Goal: Task Accomplishment & Management: Complete application form

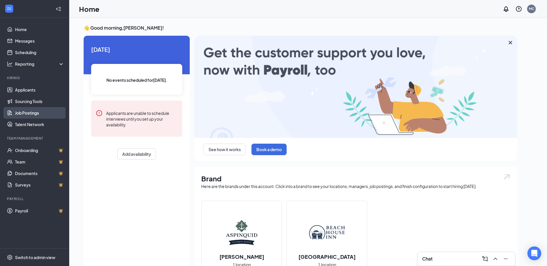
click at [39, 116] on link "Job Postings" at bounding box center [39, 113] width 49 height 12
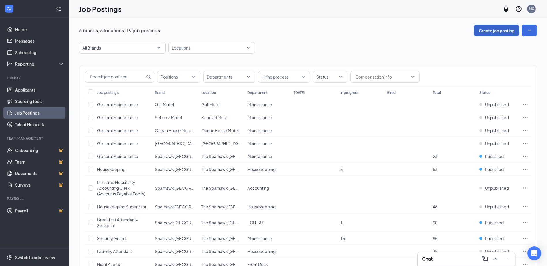
click at [500, 31] on button "Create job posting" at bounding box center [497, 31] width 46 height 12
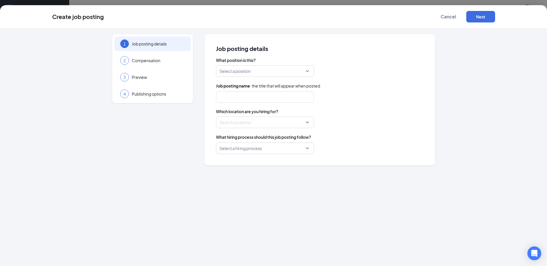
click at [306, 72] on input "search" at bounding box center [262, 71] width 87 height 11
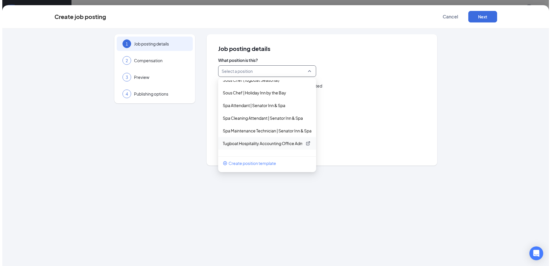
scroll to position [1093, 0]
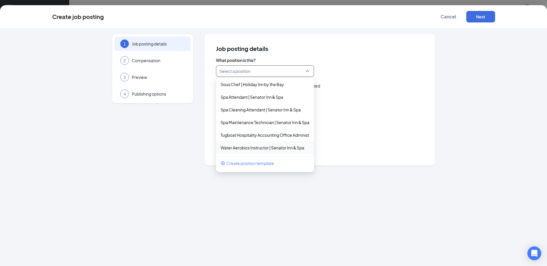
click at [252, 164] on span "Create position template" at bounding box center [250, 163] width 48 height 6
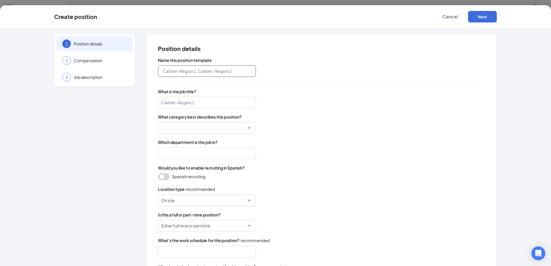
click at [239, 74] on input "text" at bounding box center [207, 71] width 98 height 12
click at [453, 15] on span "Cancel" at bounding box center [450, 17] width 16 height 6
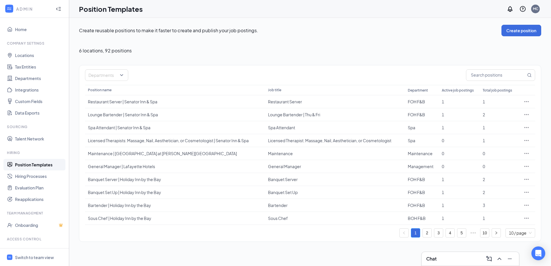
click at [32, 164] on link "Position Templates" at bounding box center [39, 165] width 49 height 12
click at [521, 33] on button "Create position" at bounding box center [522, 31] width 40 height 12
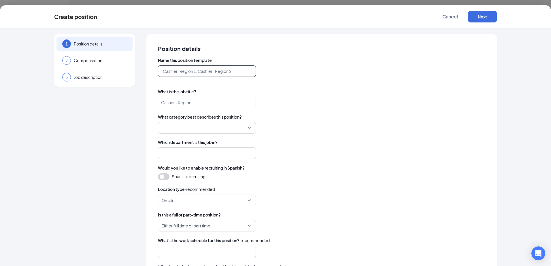
click at [189, 75] on input "text" at bounding box center [207, 71] width 98 height 12
type input "O"
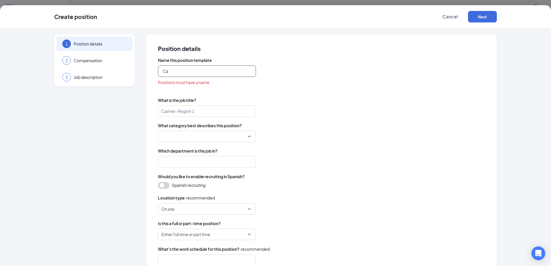
type input "C"
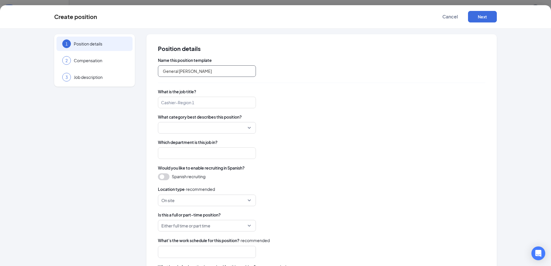
type input "General [PERSON_NAME]"
click at [191, 98] on input "search" at bounding box center [207, 103] width 98 height 12
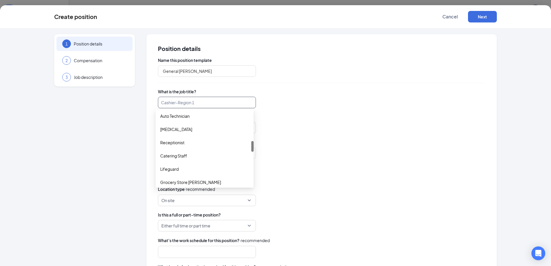
scroll to position [200, 0]
drag, startPoint x: 252, startPoint y: 120, endPoint x: 261, endPoint y: 150, distance: 30.7
click at [261, 150] on body "ADMIN Home Company Settings Locations Tax Entities Departments Integrations Cus…" at bounding box center [275, 133] width 551 height 266
drag, startPoint x: 252, startPoint y: 149, endPoint x: 261, endPoint y: 161, distance: 15.0
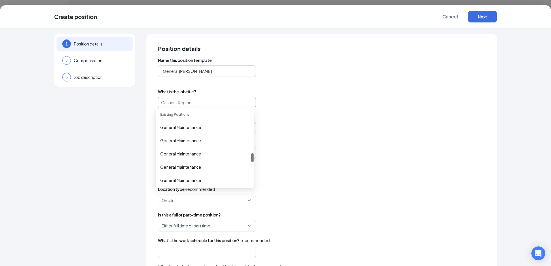
click at [261, 161] on body "ADMIN Home Company Settings Locations Tax Entities Departments Integrations Cus…" at bounding box center [275, 133] width 551 height 266
click at [175, 127] on div "General Maintenance" at bounding box center [204, 127] width 89 height 6
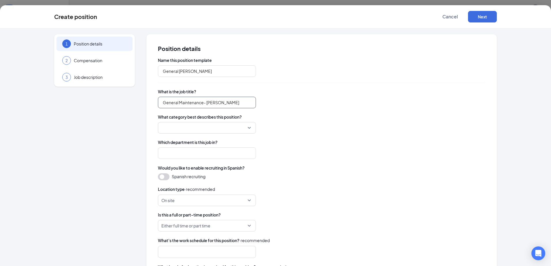
click at [246, 124] on div at bounding box center [207, 128] width 98 height 12
type input "General Maintenance- [PERSON_NAME]"
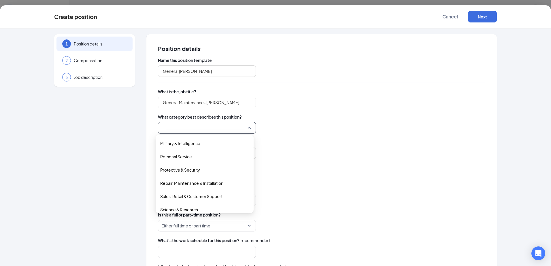
scroll to position [215, 0]
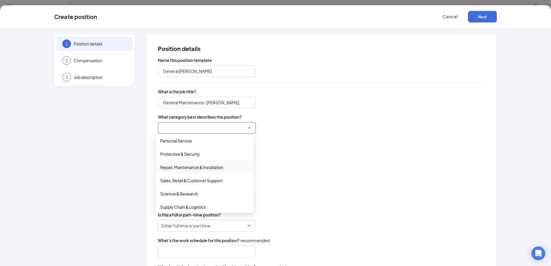
click at [212, 166] on span "Repair, Maintenance & Installation" at bounding box center [191, 167] width 63 height 6
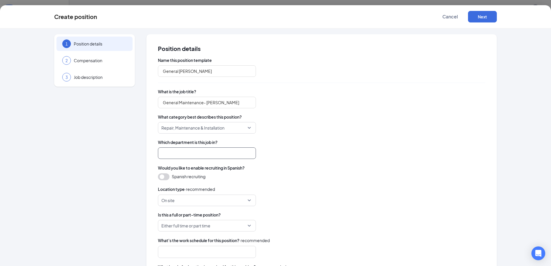
click at [207, 156] on input "search" at bounding box center [207, 154] width 98 height 12
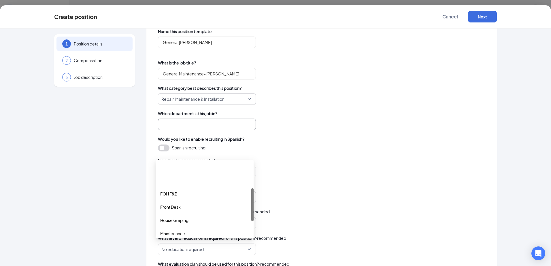
scroll to position [58, 0]
click at [201, 210] on div "Maintenance" at bounding box center [205, 204] width 98 height 13
type input "Maintenance"
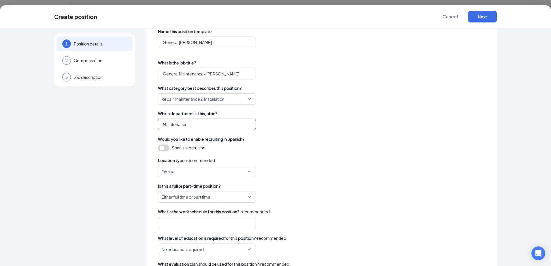
scroll to position [0, 0]
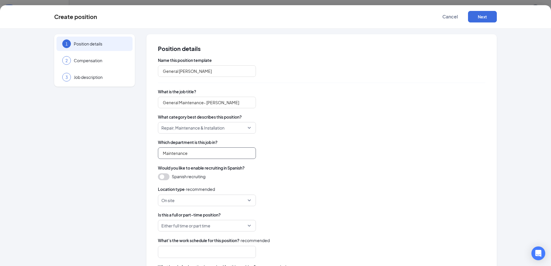
click at [224, 203] on span "On site" at bounding box center [204, 200] width 86 height 11
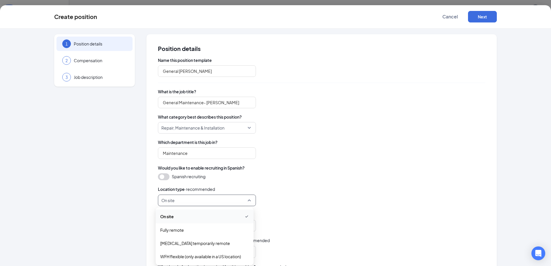
click at [172, 219] on span "On site" at bounding box center [167, 217] width 14 height 6
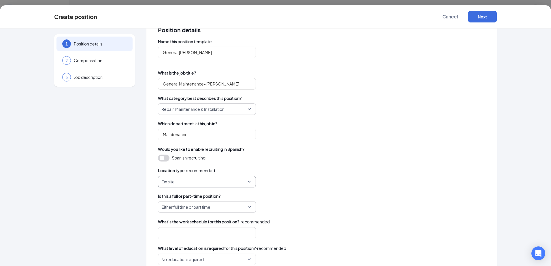
scroll to position [29, 0]
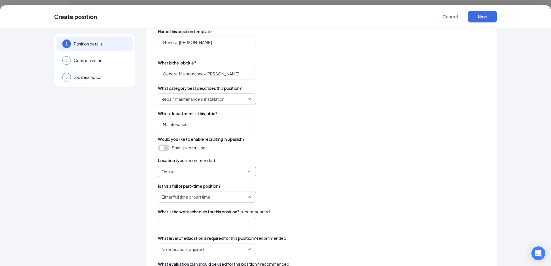
click at [196, 201] on span "Either full time or part time" at bounding box center [185, 197] width 49 height 11
click at [169, 212] on span "Full Time" at bounding box center [168, 213] width 16 height 6
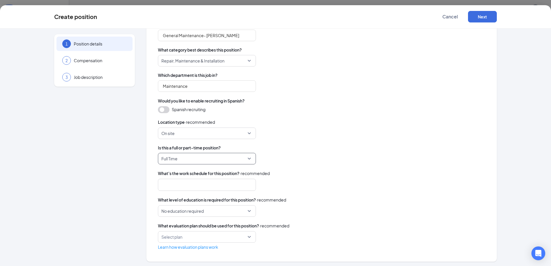
scroll to position [69, 0]
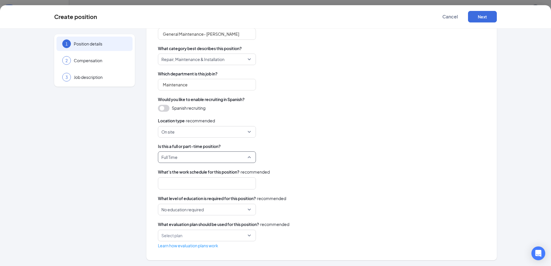
click at [207, 157] on span "Full Time" at bounding box center [204, 157] width 86 height 11
click at [184, 198] on span "Either full time or part time" at bounding box center [184, 200] width 49 height 6
click at [221, 183] on div at bounding box center [204, 183] width 83 height 9
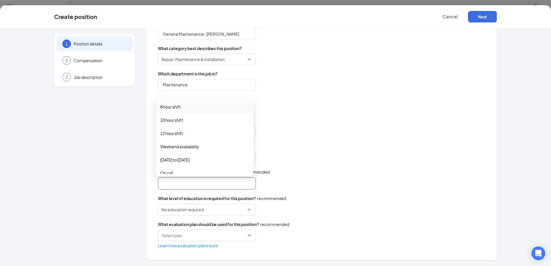
click at [189, 104] on span "8 hour shift" at bounding box center [204, 107] width 89 height 6
click at [188, 161] on span "[DATE] to [DATE]" at bounding box center [174, 160] width 29 height 6
click at [167, 143] on span "Day shift" at bounding box center [168, 143] width 16 height 6
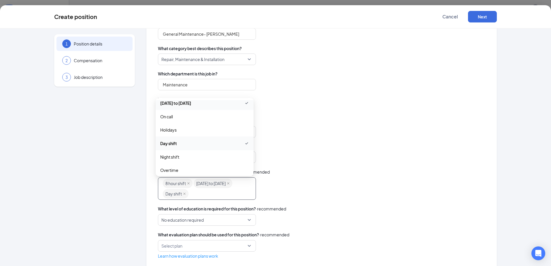
click at [317, 150] on div "Is this a full or part-time position? Either full time or part time part_time e…" at bounding box center [321, 154] width 327 height 20
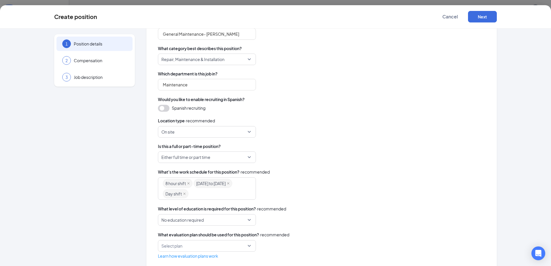
click at [222, 222] on span "No education required" at bounding box center [204, 220] width 86 height 11
click at [388, 173] on div "What's the work schedule for this position? · recommended" at bounding box center [321, 172] width 327 height 6
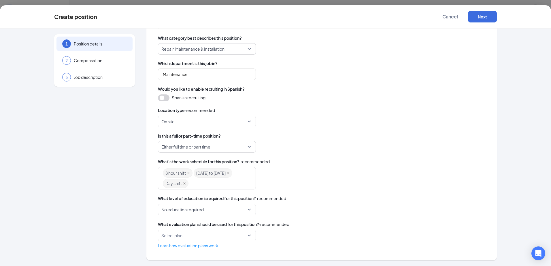
click at [247, 234] on div "Select plan" at bounding box center [207, 236] width 98 height 12
click at [196, 251] on span "Evaluation Plan" at bounding box center [204, 251] width 89 height 6
click at [238, 237] on span "Evaluation Plan" at bounding box center [204, 235] width 86 height 11
click at [306, 223] on div "What evaluation plan should be used for this position? · recommended" at bounding box center [321, 224] width 327 height 6
click at [212, 246] on link "Learn how evaluation plans work" at bounding box center [188, 245] width 60 height 5
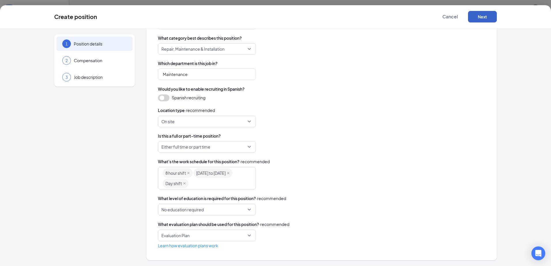
click at [480, 17] on button "Next" at bounding box center [482, 17] width 29 height 12
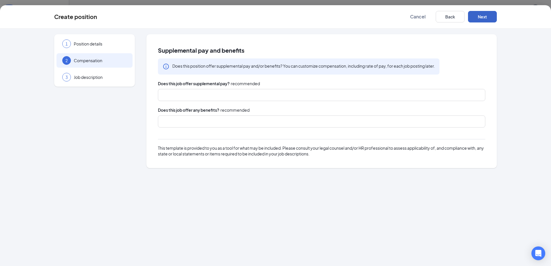
scroll to position [0, 0]
click at [181, 93] on div at bounding box center [319, 95] width 312 height 9
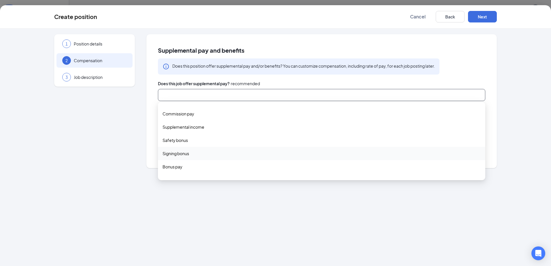
scroll to position [19, 0]
click at [177, 161] on span "Bonus pay" at bounding box center [173, 158] width 20 height 6
drag, startPoint x: 109, startPoint y: 122, endPoint x: 133, endPoint y: 120, distance: 24.0
click at [109, 122] on div "1 Position details 2 Compensation 3 Job description" at bounding box center [94, 101] width 81 height 134
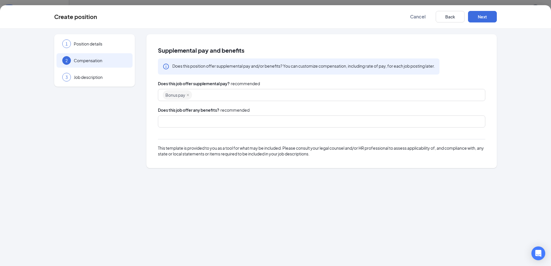
click at [177, 123] on div at bounding box center [319, 121] width 312 height 9
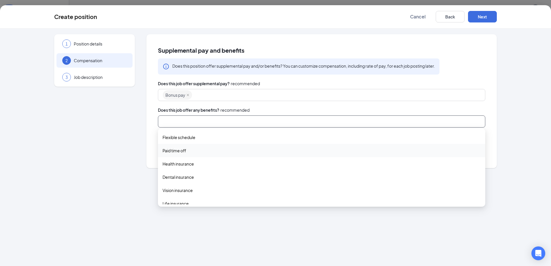
click at [188, 148] on span "Paid time off" at bounding box center [322, 151] width 318 height 6
click at [182, 163] on span "Health insurance" at bounding box center [178, 164] width 31 height 6
click at [185, 180] on span "Dental insurance" at bounding box center [178, 178] width 31 height 6
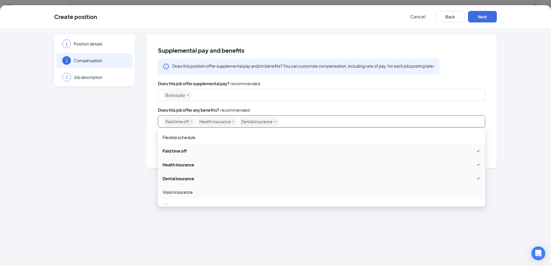
click at [184, 194] on span "Vision insurance" at bounding box center [178, 192] width 30 height 6
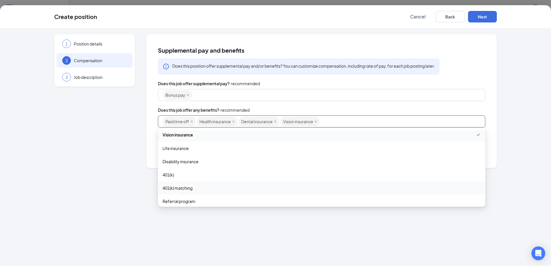
click at [183, 184] on div "401(k) matching" at bounding box center [321, 188] width 327 height 13
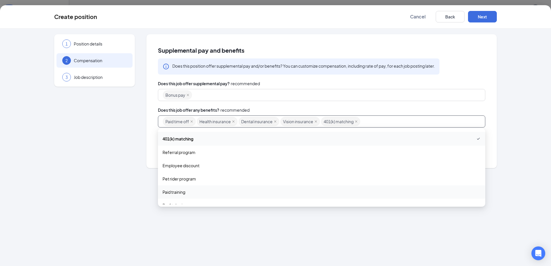
scroll to position [115, 0]
drag, startPoint x: 137, startPoint y: 210, endPoint x: 155, endPoint y: 201, distance: 20.2
click at [138, 210] on div "1 Position details 2 Compensation 3 Job description Supplemental pay and benefi…" at bounding box center [275, 148] width 551 height 238
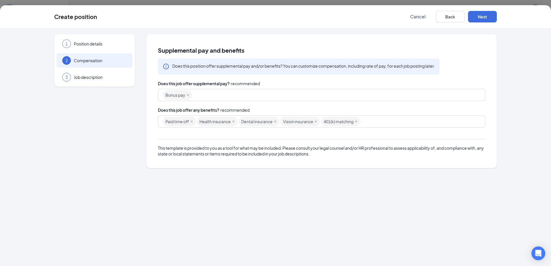
click at [387, 122] on div "Paid time off Health insurance Dental insurance Vision insurance 401(k) matching" at bounding box center [319, 121] width 312 height 10
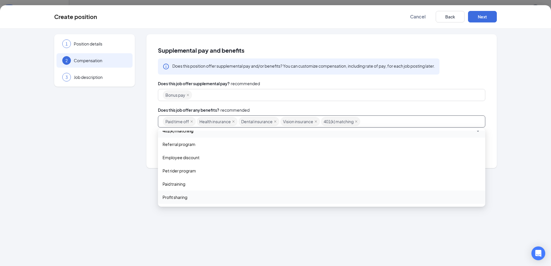
click at [191, 200] on span "Profit sharing" at bounding box center [322, 197] width 318 height 6
click at [489, 15] on button "Next" at bounding box center [482, 17] width 29 height 12
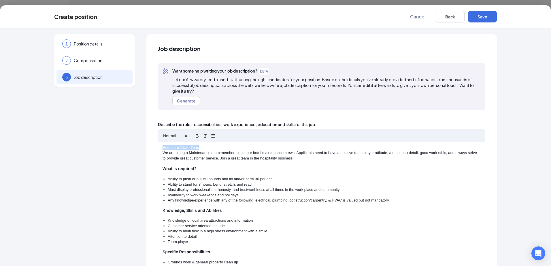
drag, startPoint x: 198, startPoint y: 148, endPoint x: 159, endPoint y: 147, distance: 38.3
click at [159, 147] on div "Hours are 11am-7pm. We are hiring a Maintenance team member to join our hotel m…" at bounding box center [321, 208] width 327 height 132
click at [80, 61] on span "Compensation" at bounding box center [100, 61] width 53 height 6
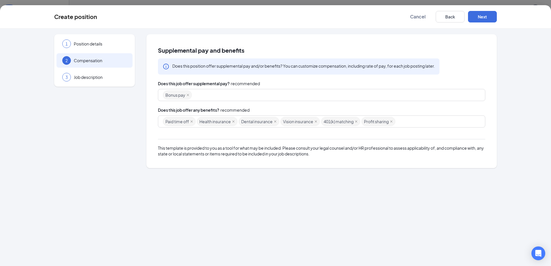
click at [78, 68] on div "1 Position details 2 Compensation 3 Job description" at bounding box center [94, 60] width 81 height 52
click at [81, 39] on div "1 Position details" at bounding box center [94, 44] width 76 height 14
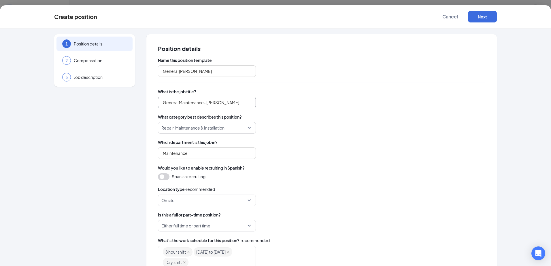
click at [219, 99] on input "General Maintenance- [PERSON_NAME]" at bounding box center [207, 103] width 98 height 12
click at [227, 101] on input "General Maintenance- [PERSON_NAME]" at bounding box center [207, 103] width 98 height 12
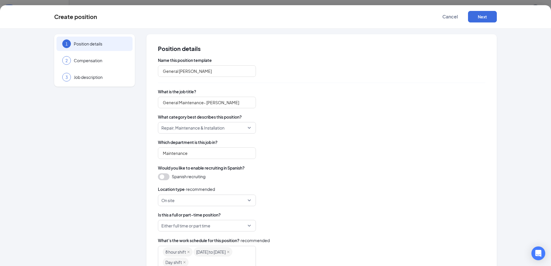
click at [319, 136] on div "Name this position template General [PERSON_NAME] What is the job title? Genera…" at bounding box center [321, 192] width 327 height 271
click at [97, 76] on span "Job description" at bounding box center [100, 77] width 53 height 6
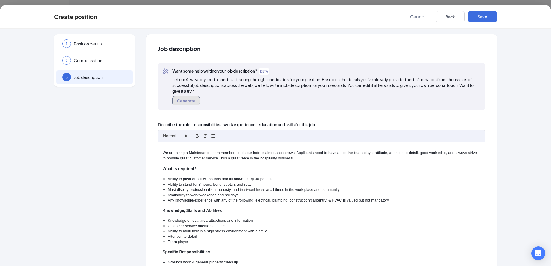
click at [189, 99] on button "Generate" at bounding box center [186, 100] width 28 height 9
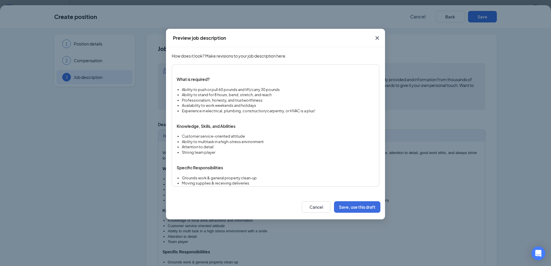
scroll to position [86, 0]
drag, startPoint x: 319, startPoint y: 110, endPoint x: 239, endPoint y: 112, distance: 79.6
click at [239, 112] on li "Experience in electrical, plumbing, construction/carpentry, or HVAC is a plus!" at bounding box center [278, 110] width 193 height 5
click at [241, 112] on li "Experience in electrical, plumbing, construction/carpentry, or HVAC is a plus!" at bounding box center [278, 110] width 193 height 5
drag, startPoint x: 241, startPoint y: 112, endPoint x: 210, endPoint y: 111, distance: 31.1
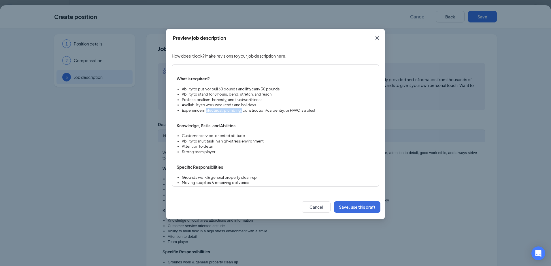
click at [210, 111] on li "Experience in electrical, plumbing, construction/carpentry, or HVAC is a plus!" at bounding box center [278, 110] width 193 height 5
drag, startPoint x: 280, startPoint y: 109, endPoint x: 250, endPoint y: 112, distance: 30.4
click at [250, 112] on li "Experience in construction/carpentry, or HVAC is a plus!" at bounding box center [278, 110] width 193 height 5
click at [279, 119] on p at bounding box center [276, 120] width 198 height 5
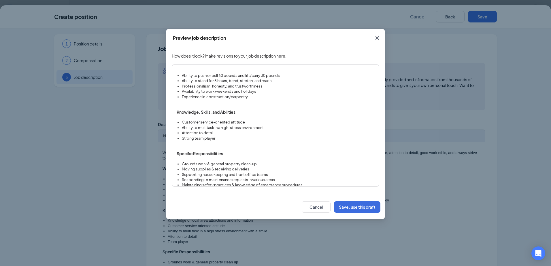
scroll to position [111, 0]
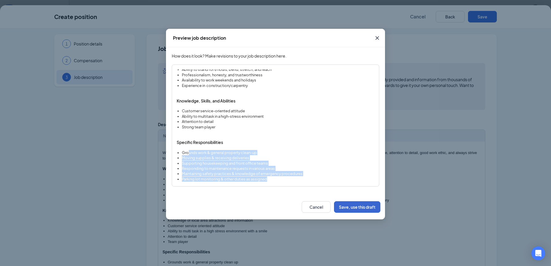
drag, startPoint x: 295, startPoint y: 178, endPoint x: 362, endPoint y: 210, distance: 73.6
click at [193, 155] on ul "Grounds work & general property clean-up Moving supplies & receiving deliveries…" at bounding box center [276, 166] width 198 height 32
click at [314, 205] on button "Cancel" at bounding box center [316, 207] width 29 height 12
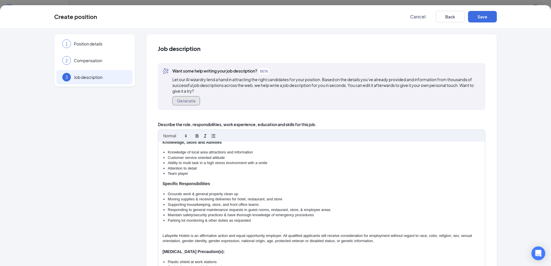
scroll to position [78, 0]
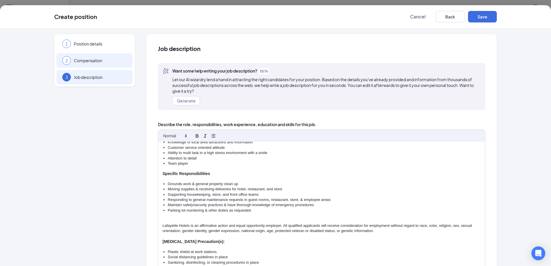
click at [87, 65] on div "2 Compensation" at bounding box center [94, 60] width 76 height 14
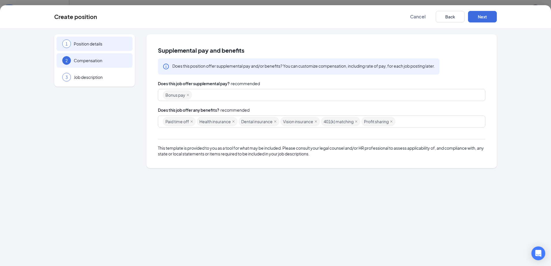
click at [89, 49] on div "1 Position details" at bounding box center [94, 44] width 76 height 14
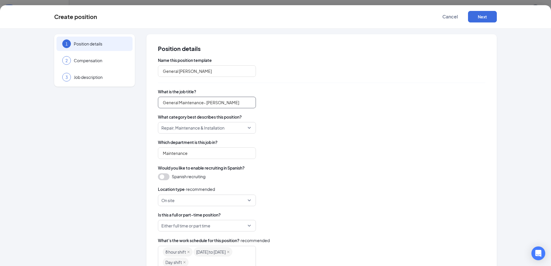
click at [216, 98] on input "General Maintenance- [PERSON_NAME]" at bounding box center [207, 103] width 98 height 12
click at [225, 103] on input "General Maintenance- [PERSON_NAME]" at bounding box center [207, 103] width 98 height 12
click at [84, 69] on div "1 Position details 2 Compensation 3 Job description" at bounding box center [94, 60] width 81 height 52
click at [90, 81] on div "3 Job description" at bounding box center [94, 77] width 76 height 14
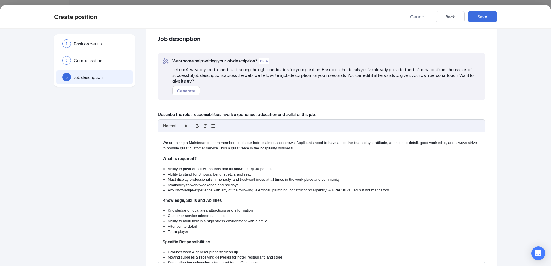
scroll to position [0, 0]
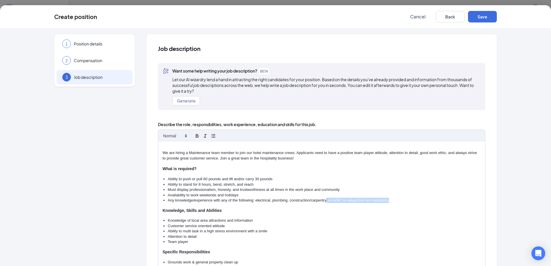
drag, startPoint x: 393, startPoint y: 199, endPoint x: 323, endPoint y: 202, distance: 69.5
click at [323, 202] on li "Any knowledge/experience with any of the following: electrical, plumbing, const…" at bounding box center [324, 200] width 313 height 5
click at [331, 202] on li "Any knowledge/experience with any of the following: electrical, plumbing, const…" at bounding box center [324, 200] width 313 height 5
drag, startPoint x: 287, startPoint y: 200, endPoint x: 168, endPoint y: 199, distance: 118.8
click at [168, 199] on li "Any knowledge/experience with any of the following: electrical, plumbing, const…" at bounding box center [324, 200] width 313 height 5
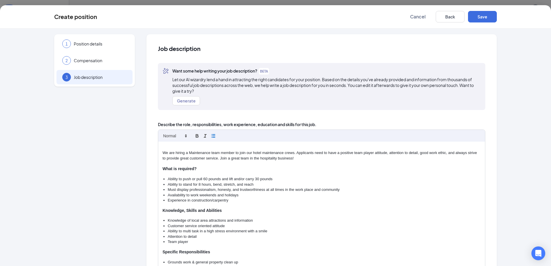
click at [233, 200] on li "Experience in construction/carpentry" at bounding box center [324, 200] width 313 height 5
click at [299, 189] on li "Must display professionalism, honesty, and trustworthiness at all times in the …" at bounding box center [324, 189] width 313 height 5
click at [281, 211] on p "Knowledge, Skills and Abilities" at bounding box center [322, 211] width 318 height 6
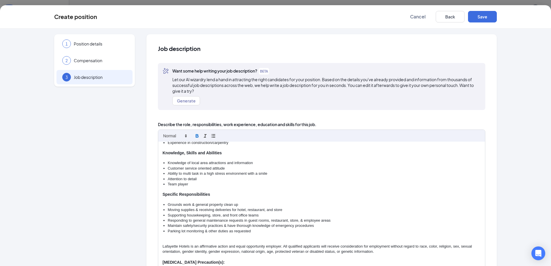
scroll to position [78, 0]
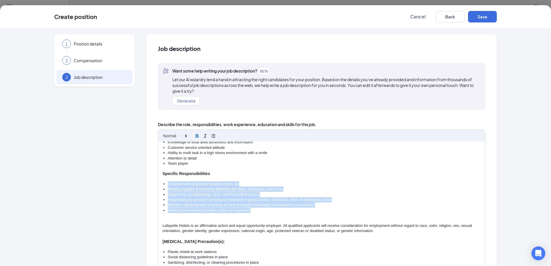
drag, startPoint x: 251, startPoint y: 212, endPoint x: 163, endPoint y: 182, distance: 92.8
click at [163, 182] on ul "Grounds work & general property clean up Moving supplies & receiving deliveries…" at bounding box center [322, 198] width 318 height 32
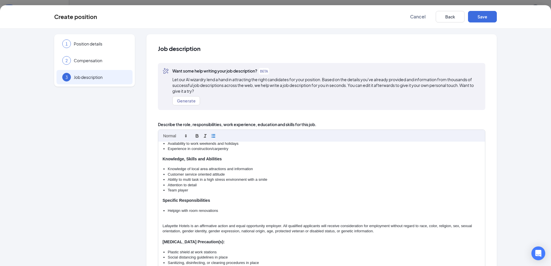
scroll to position [57, 0]
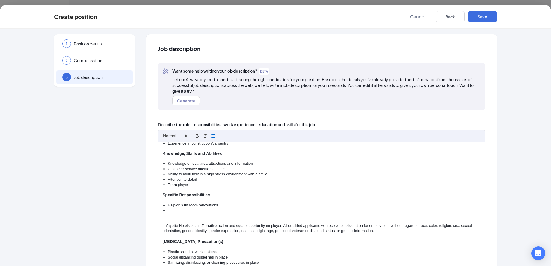
click at [170, 209] on li at bounding box center [324, 210] width 313 height 5
click at [176, 211] on li at bounding box center [324, 210] width 313 height 5
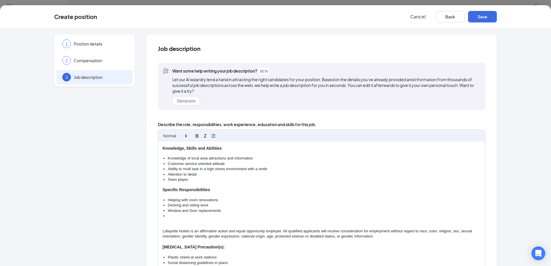
scroll to position [68, 0]
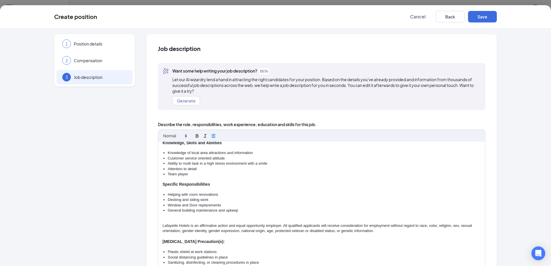
click at [245, 209] on li "General building maintenance and upkeep" at bounding box center [324, 210] width 313 height 5
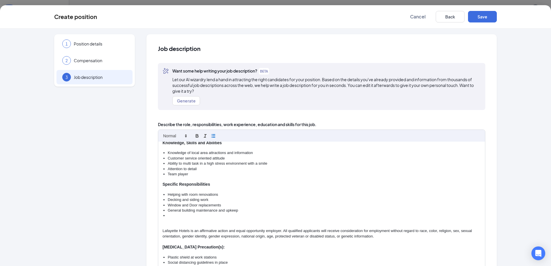
scroll to position [73, 0]
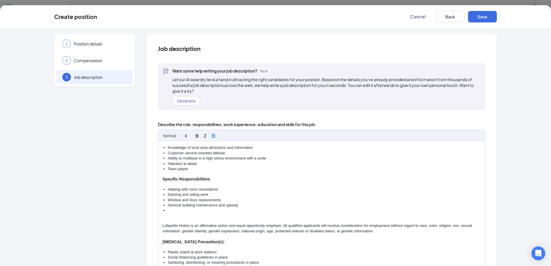
click at [228, 178] on p "Specific Responsibilities" at bounding box center [322, 180] width 318 height 6
click at [183, 216] on div "We are hiring a Maintenance team member to join our hotel maintenance crews. Ap…" at bounding box center [321, 208] width 327 height 132
click at [174, 209] on li at bounding box center [324, 210] width 313 height 5
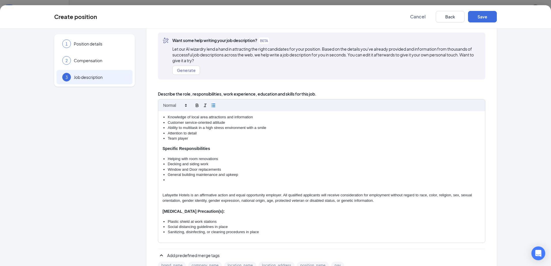
scroll to position [58, 0]
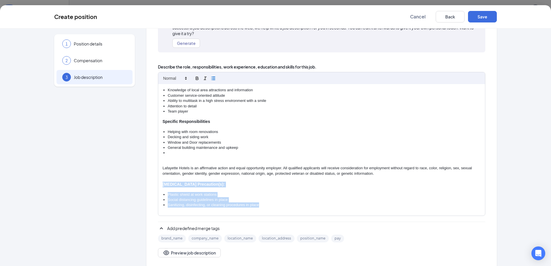
drag, startPoint x: 261, startPoint y: 205, endPoint x: 156, endPoint y: 187, distance: 105.8
click at [158, 187] on div "We are hiring a Maintenance team member to join our hotel maintenance crews. Ap…" at bounding box center [321, 150] width 327 height 132
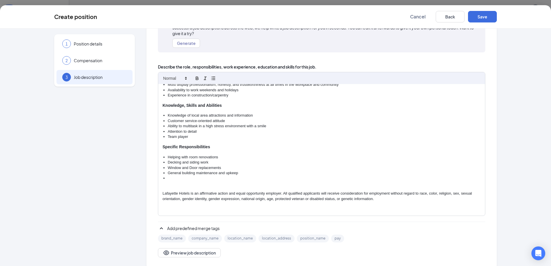
scroll to position [42, 0]
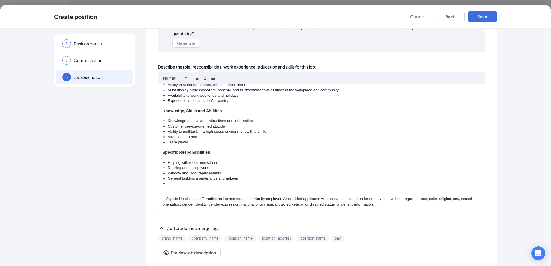
click at [253, 175] on li "Window and Door replacements" at bounding box center [324, 173] width 313 height 5
click at [180, 184] on li at bounding box center [324, 183] width 313 height 5
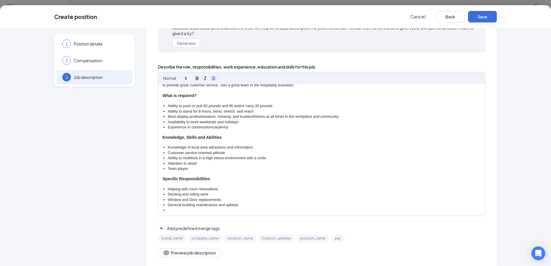
scroll to position [29, 0]
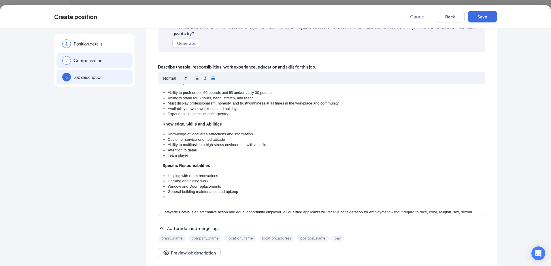
click at [94, 58] on span "Compensation" at bounding box center [100, 61] width 53 height 6
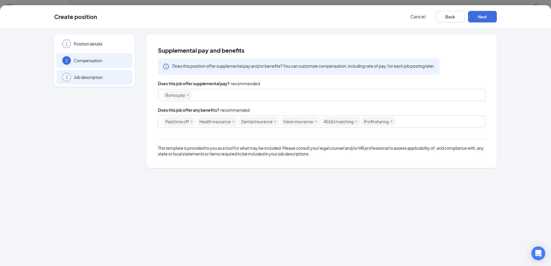
click at [85, 76] on span "Job description" at bounding box center [100, 77] width 53 height 6
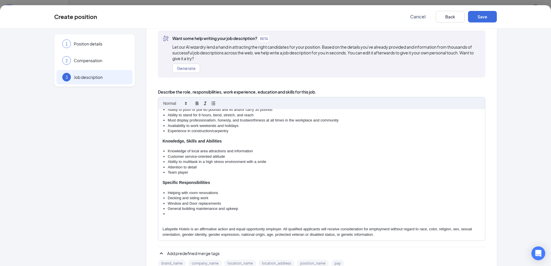
scroll to position [58, 0]
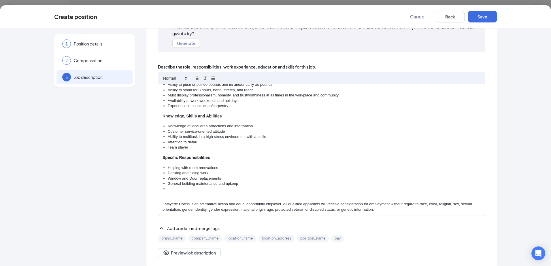
click at [183, 189] on li at bounding box center [324, 189] width 313 height 5
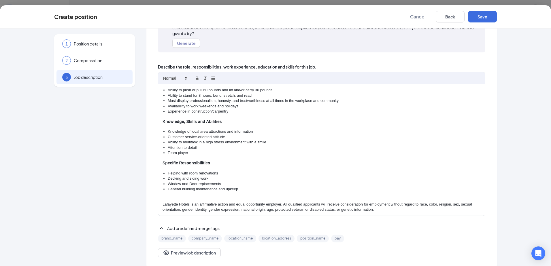
scroll to position [31, 0]
click at [487, 19] on button "Save" at bounding box center [482, 17] width 29 height 12
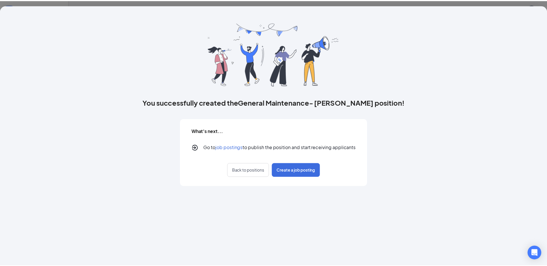
scroll to position [0, 0]
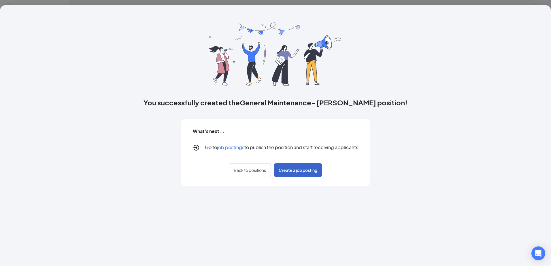
click at [302, 173] on span "Create a job posting" at bounding box center [298, 170] width 39 height 6
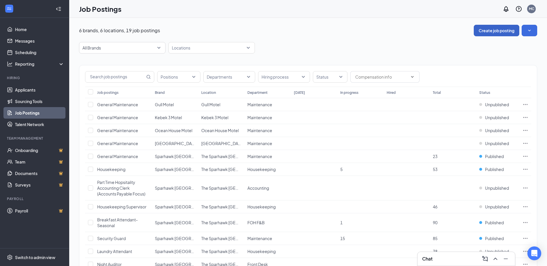
click at [503, 30] on button "Create job posting" at bounding box center [497, 31] width 46 height 12
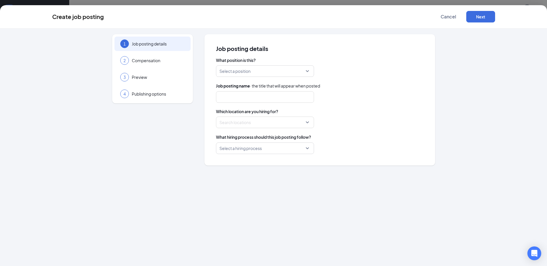
click at [274, 69] on input "search" at bounding box center [262, 71] width 87 height 11
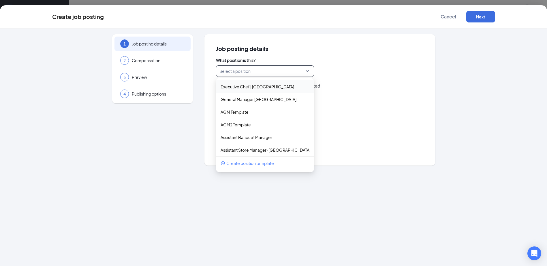
click at [309, 72] on div "Select a position" at bounding box center [265, 71] width 98 height 12
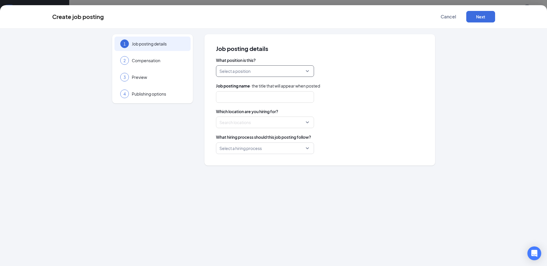
click at [305, 71] on input "search" at bounding box center [262, 71] width 87 height 11
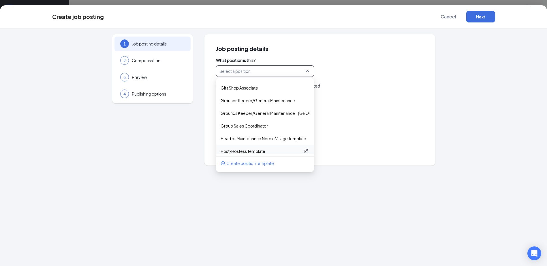
scroll to position [548, 0]
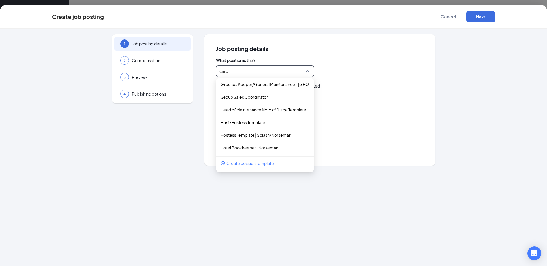
type input "carpe"
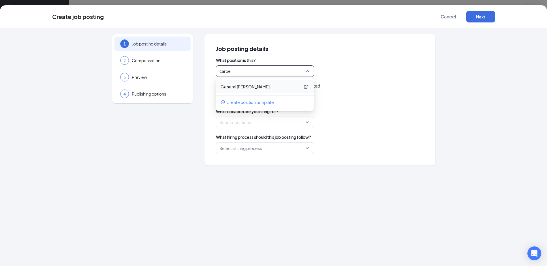
click at [259, 89] on p "General [PERSON_NAME]" at bounding box center [261, 87] width 80 height 6
type input "General Maintenance- [PERSON_NAME]"
click at [291, 126] on div at bounding box center [263, 122] width 87 height 9
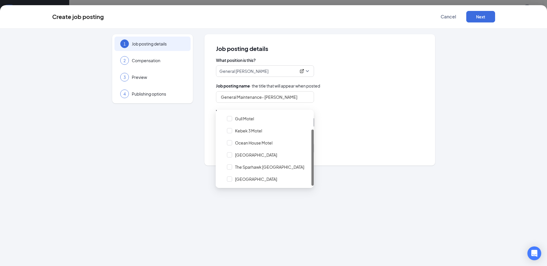
scroll to position [29, 0]
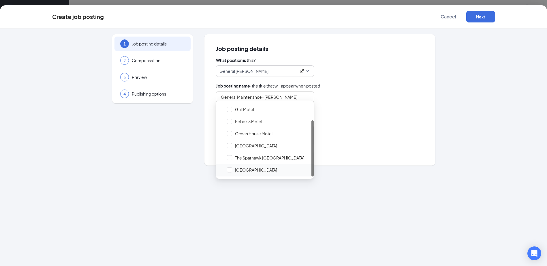
click at [245, 173] on span "[GEOGRAPHIC_DATA]" at bounding box center [256, 170] width 42 height 6
click at [372, 151] on div "Select a hiring process" at bounding box center [320, 149] width 208 height 12
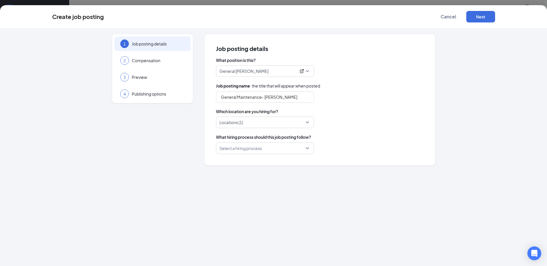
click at [274, 123] on div at bounding box center [263, 122] width 87 height 9
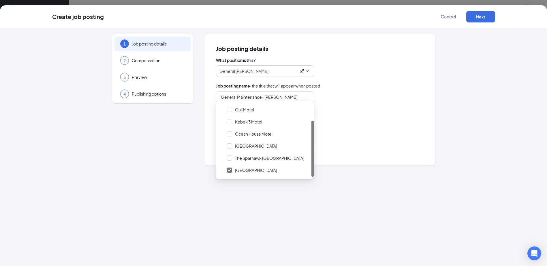
scroll to position [58, 0]
click at [368, 142] on div "What hiring process should this job posting follow? Select a hiring process" at bounding box center [320, 144] width 208 height 20
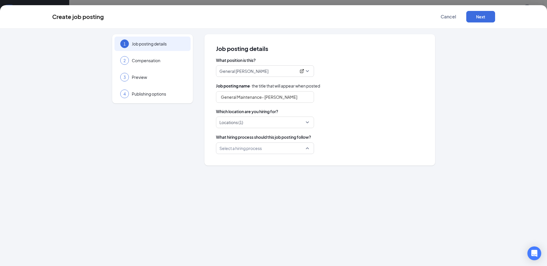
click at [308, 149] on div "Select a hiring process" at bounding box center [265, 149] width 98 height 12
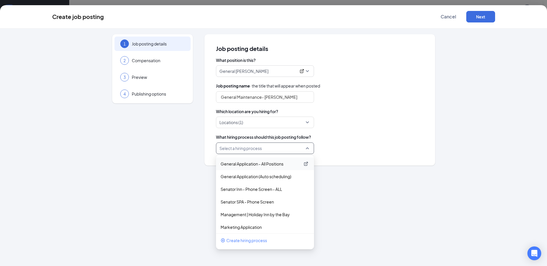
click at [266, 166] on p "General Application - All Positions" at bounding box center [261, 164] width 80 height 6
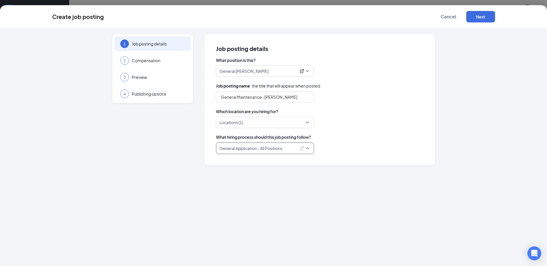
click at [307, 148] on span "General Application - All Positions" at bounding box center [264, 148] width 91 height 11
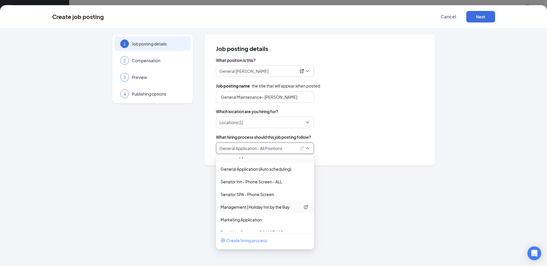
scroll to position [0, 0]
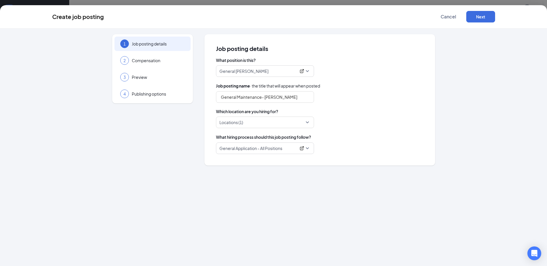
click at [399, 177] on div "1 Job posting details 2 Compensation 3 Preview 4 Publishing options Job posting…" at bounding box center [273, 148] width 547 height 238
click at [488, 19] on button "Next" at bounding box center [480, 17] width 29 height 12
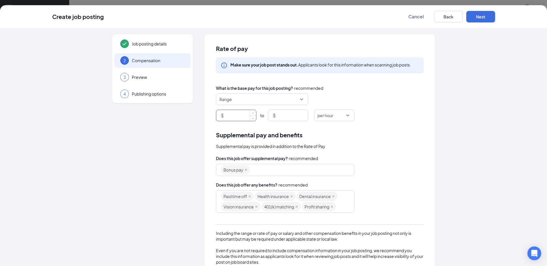
click at [238, 116] on input at bounding box center [240, 115] width 31 height 11
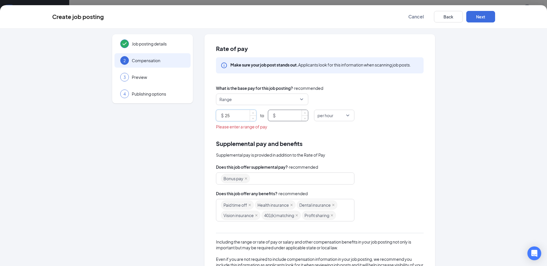
type input "25"
click at [293, 117] on input at bounding box center [292, 115] width 31 height 11
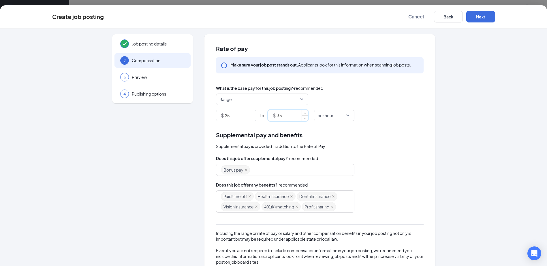
type input "35"
click at [395, 184] on div "Does this job offer any benefits? · recommended" at bounding box center [320, 185] width 208 height 6
click at [481, 20] on button "Next" at bounding box center [480, 17] width 29 height 12
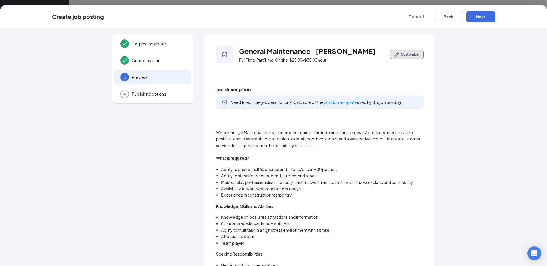
click at [401, 53] on span "Customize" at bounding box center [410, 54] width 18 height 5
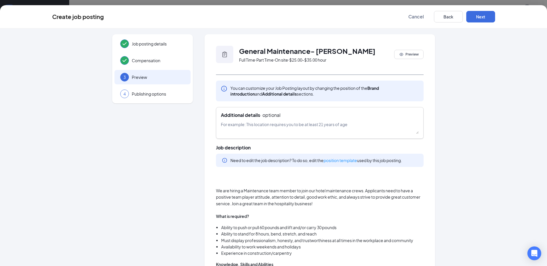
click at [273, 127] on textarea at bounding box center [320, 127] width 198 height 13
click at [355, 127] on textarea "We are looking to hire someone with general carpentry experience." at bounding box center [320, 127] width 198 height 13
type textarea "We are looking to hire someone with general carpentry experience."
click at [475, 18] on button "Next" at bounding box center [480, 17] width 29 height 12
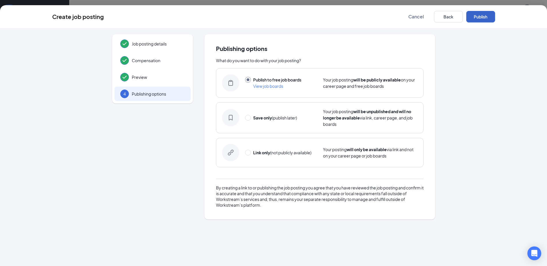
click at [486, 16] on button "Publish" at bounding box center [480, 17] width 29 height 12
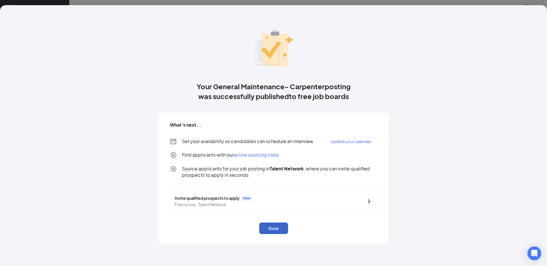
click at [270, 232] on button "Done" at bounding box center [273, 229] width 29 height 12
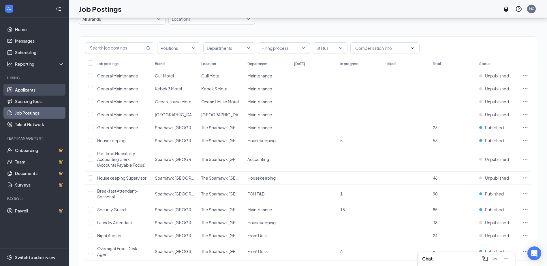
click at [51, 91] on link "Applicants" at bounding box center [39, 90] width 49 height 12
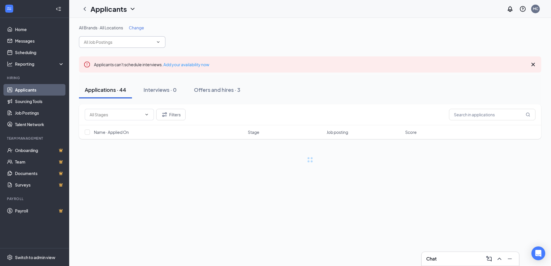
click at [137, 43] on input "text" at bounding box center [119, 42] width 70 height 6
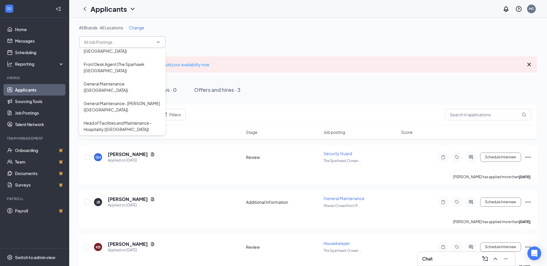
scroll to position [306, 0]
click at [111, 109] on div "General Maintenance- [PERSON_NAME] ([GEOGRAPHIC_DATA])" at bounding box center [122, 106] width 77 height 13
type input "General Maintenance- [PERSON_NAME] ([GEOGRAPHIC_DATA])"
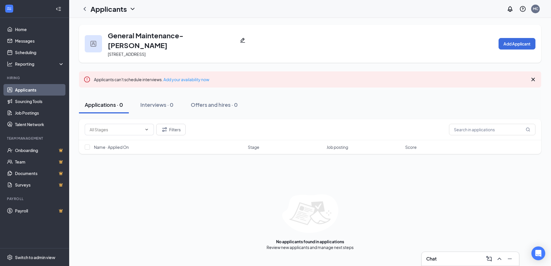
click at [30, 88] on link "Applicants" at bounding box center [39, 90] width 49 height 12
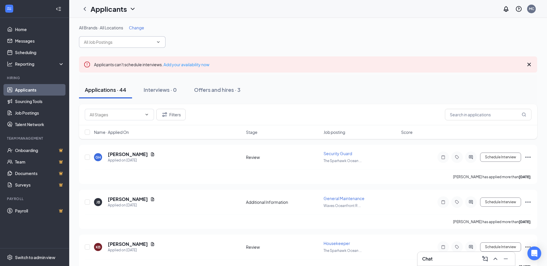
click at [129, 43] on input "text" at bounding box center [119, 42] width 70 height 6
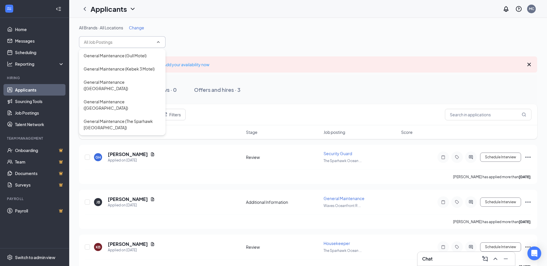
click at [150, 42] on input "text" at bounding box center [119, 42] width 70 height 6
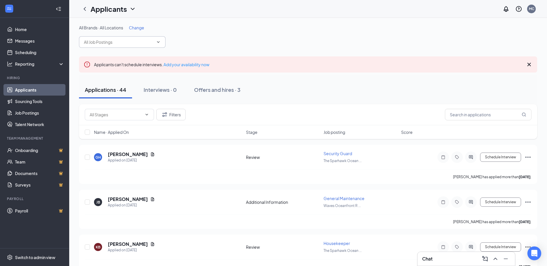
click at [137, 28] on span "Change" at bounding box center [136, 27] width 15 height 5
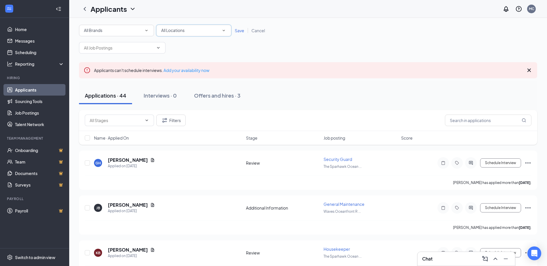
click at [181, 31] on span "All Locations" at bounding box center [172, 30] width 23 height 5
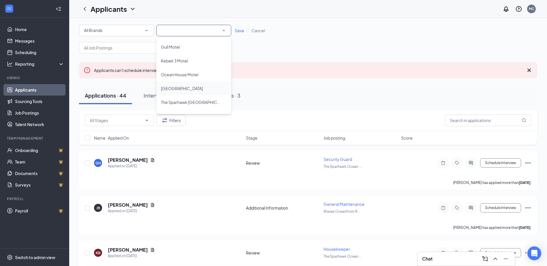
scroll to position [25, 0]
click at [176, 103] on span "[GEOGRAPHIC_DATA]" at bounding box center [182, 104] width 42 height 5
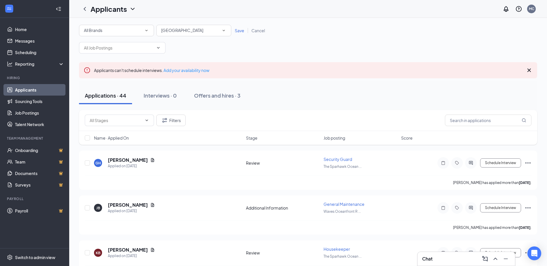
click at [242, 31] on span "Save" at bounding box center [240, 30] width 10 height 5
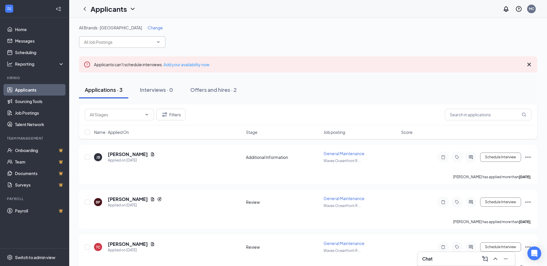
click at [133, 41] on input "text" at bounding box center [119, 42] width 70 height 6
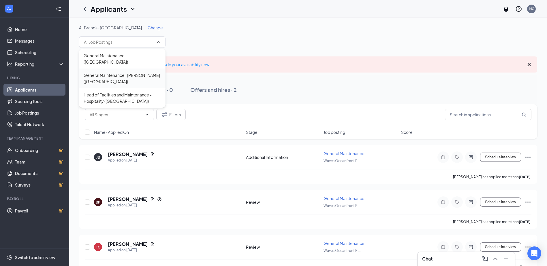
click at [123, 80] on div "General Maintenance- [PERSON_NAME] ([GEOGRAPHIC_DATA])" at bounding box center [122, 78] width 77 height 13
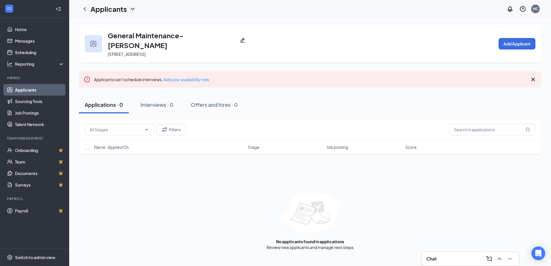
click at [42, 90] on link "Applicants" at bounding box center [39, 90] width 49 height 12
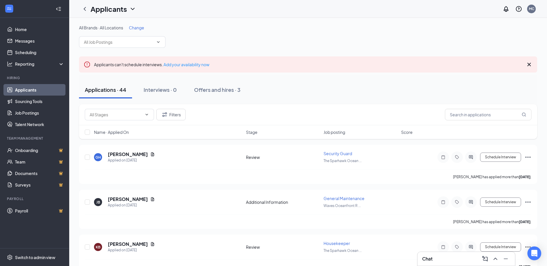
click at [138, 28] on span "Change" at bounding box center [136, 27] width 15 height 5
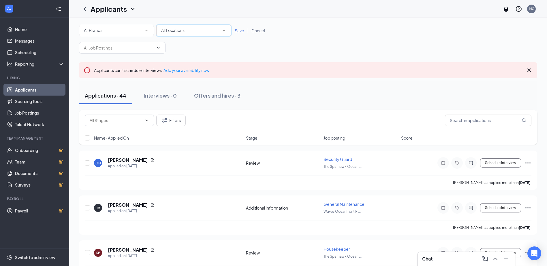
click at [178, 33] on span "All Locations" at bounding box center [172, 30] width 23 height 6
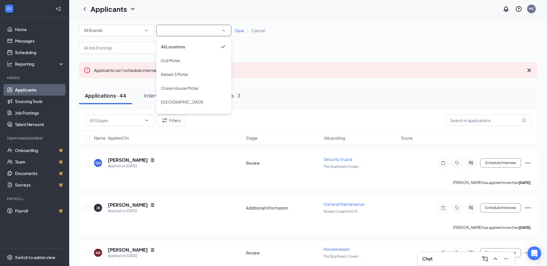
scroll to position [25, 0]
click at [184, 103] on span "[GEOGRAPHIC_DATA]" at bounding box center [182, 104] width 42 height 5
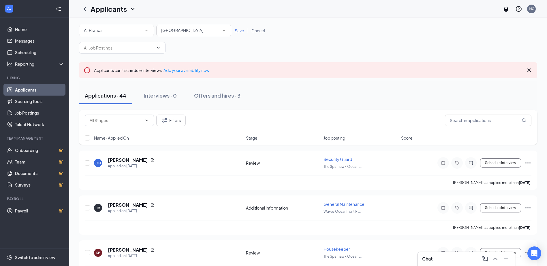
click at [143, 49] on input "text" at bounding box center [119, 48] width 70 height 6
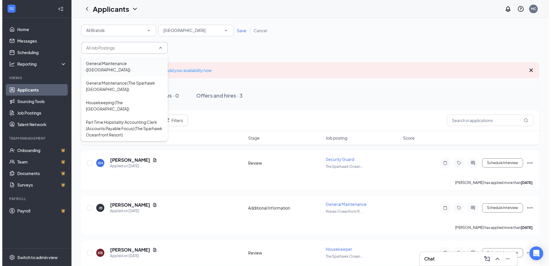
scroll to position [58, 0]
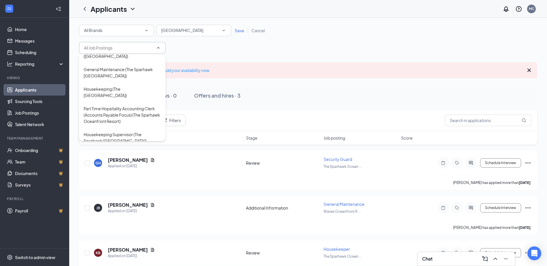
drag, startPoint x: 242, startPoint y: 31, endPoint x: 202, endPoint y: 36, distance: 39.7
click at [242, 31] on span "Save" at bounding box center [240, 30] width 10 height 5
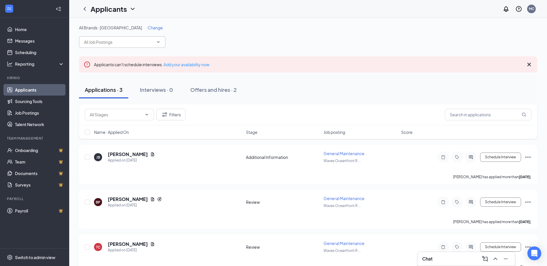
click at [156, 44] on span at bounding box center [158, 42] width 6 height 5
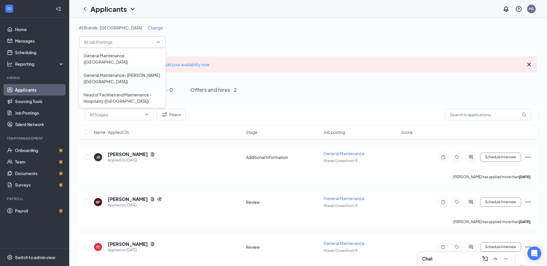
click at [128, 78] on div "General Maintenance- [PERSON_NAME] ([GEOGRAPHIC_DATA])" at bounding box center [122, 78] width 77 height 13
